Goal: Check status: Check status

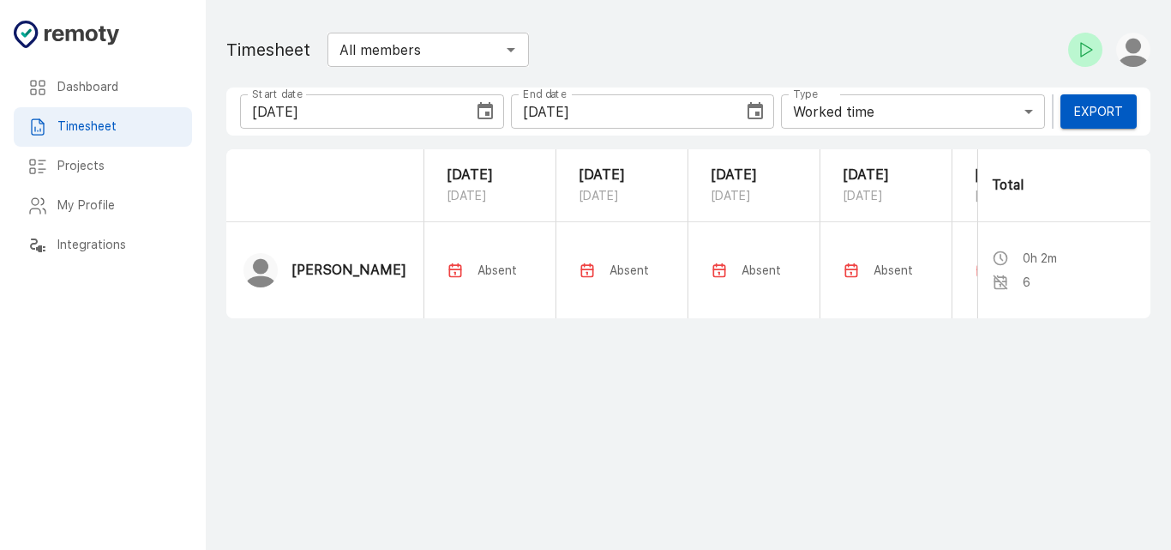
scroll to position [0, 378]
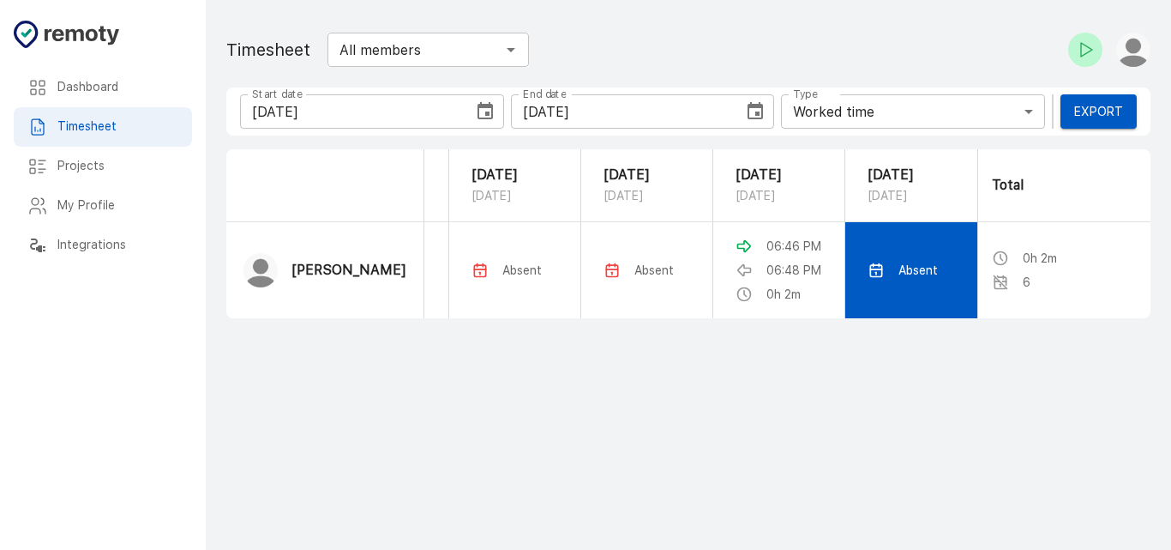
click at [927, 257] on td "Absent" at bounding box center [912, 270] width 132 height 96
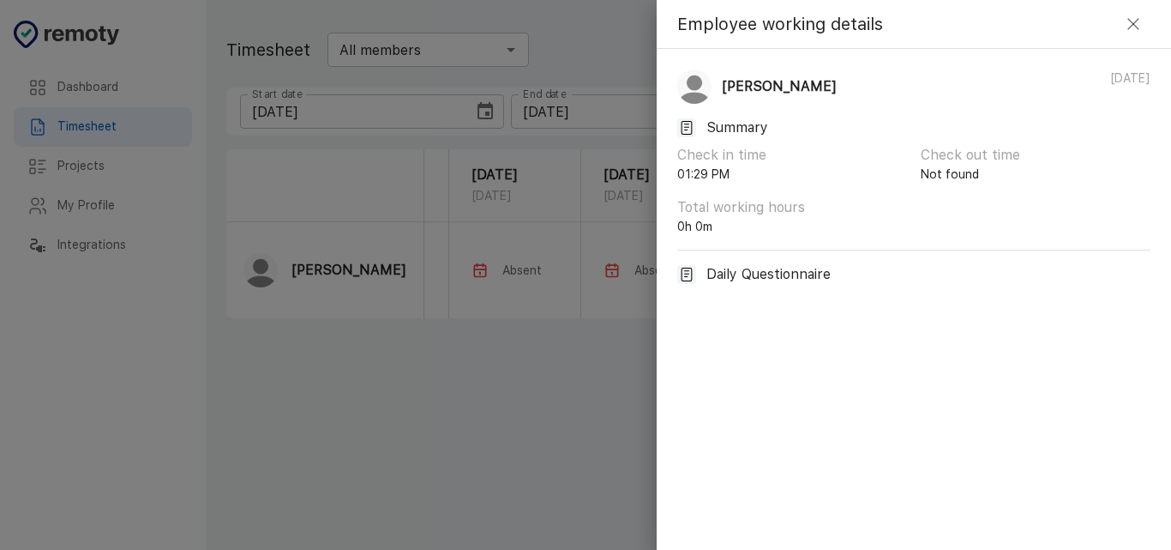
click at [457, 255] on div at bounding box center [585, 275] width 1171 height 550
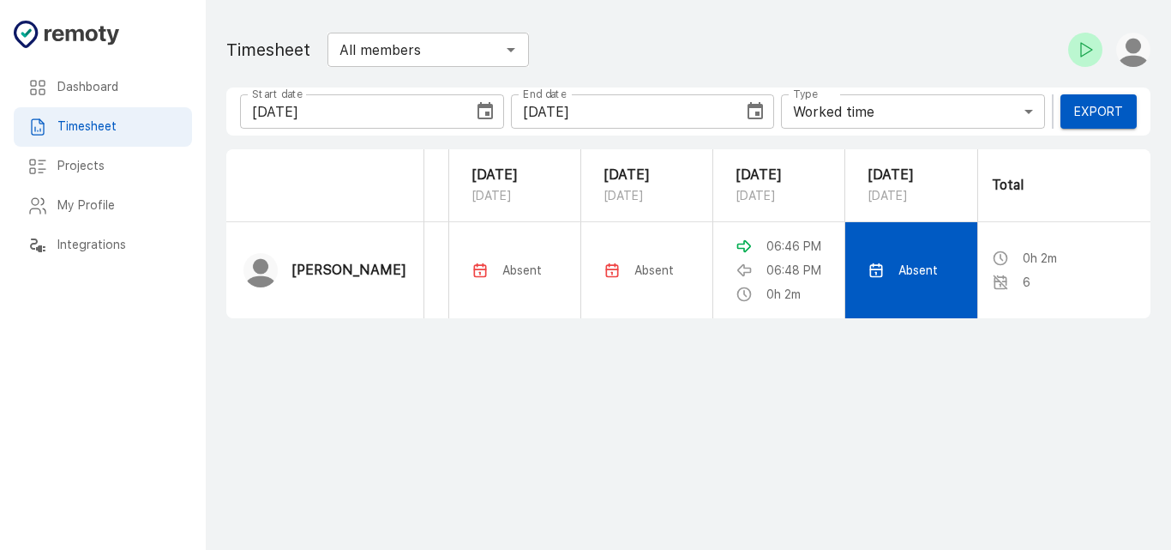
click at [892, 261] on td "Absent" at bounding box center [912, 270] width 132 height 96
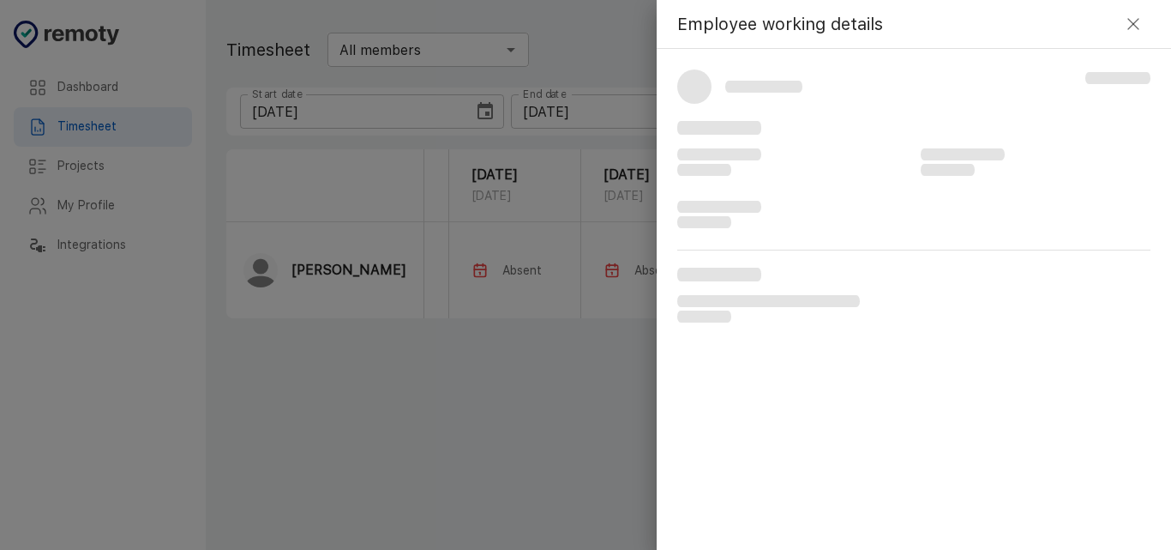
click at [578, 356] on div at bounding box center [585, 275] width 1171 height 550
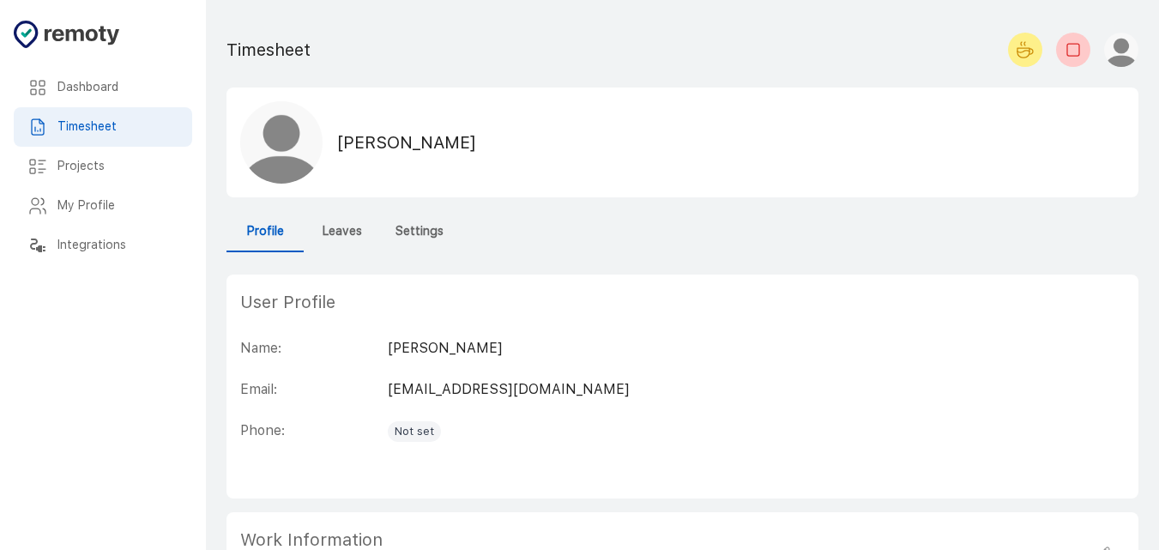
click at [75, 77] on div "Dashboard" at bounding box center [103, 87] width 178 height 39
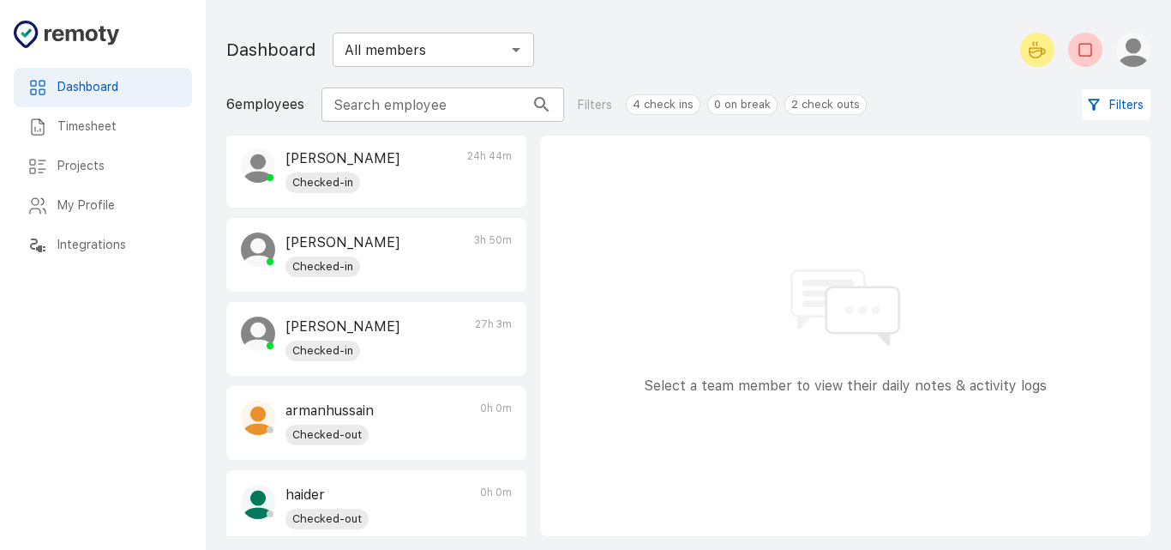
scroll to position [93, 0]
